Goal: Find specific page/section

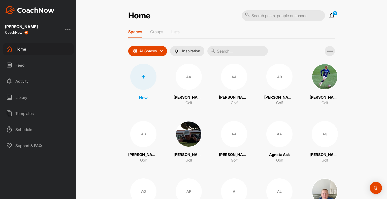
click at [259, 17] on input "text" at bounding box center [283, 15] width 83 height 11
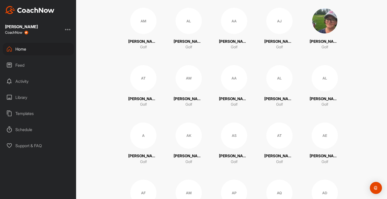
scroll to position [512, 0]
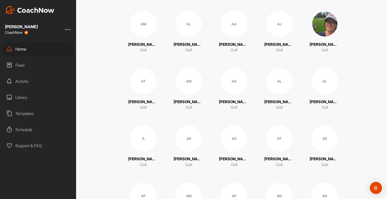
type input "[PERSON_NAME]"
click at [185, 80] on div "AW" at bounding box center [189, 81] width 26 height 26
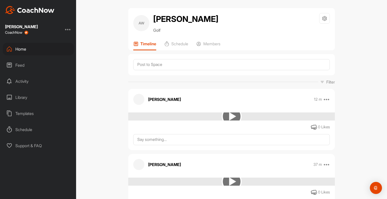
scroll to position [1, 0]
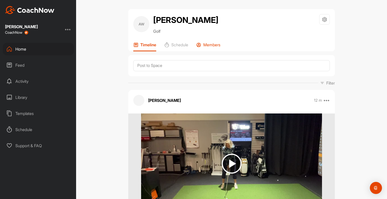
click at [209, 46] on p "Members" at bounding box center [211, 44] width 17 height 5
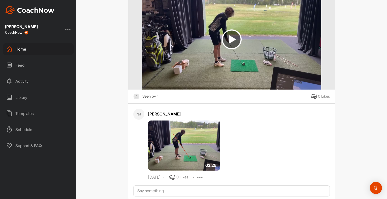
scroll to position [1152, 0]
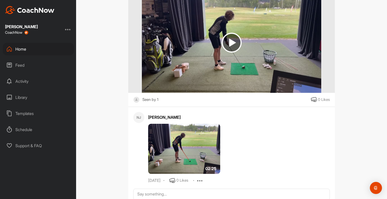
click at [248, 67] on img at bounding box center [231, 42] width 179 height 101
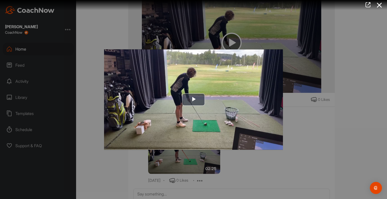
click at [307, 44] on div at bounding box center [193, 99] width 387 height 199
